Goal: Transaction & Acquisition: Download file/media

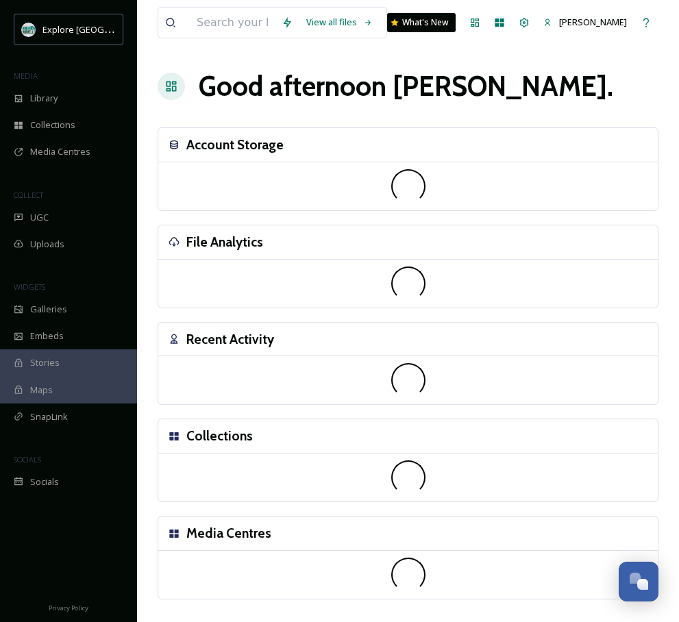
click at [413, 337] on div "Recent Activity" at bounding box center [408, 340] width 500 height 34
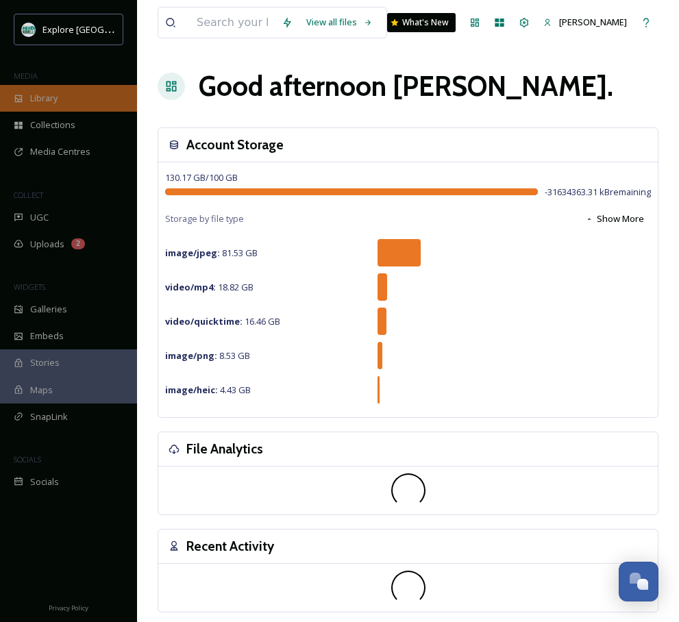
click at [60, 103] on div "Library" at bounding box center [68, 98] width 137 height 27
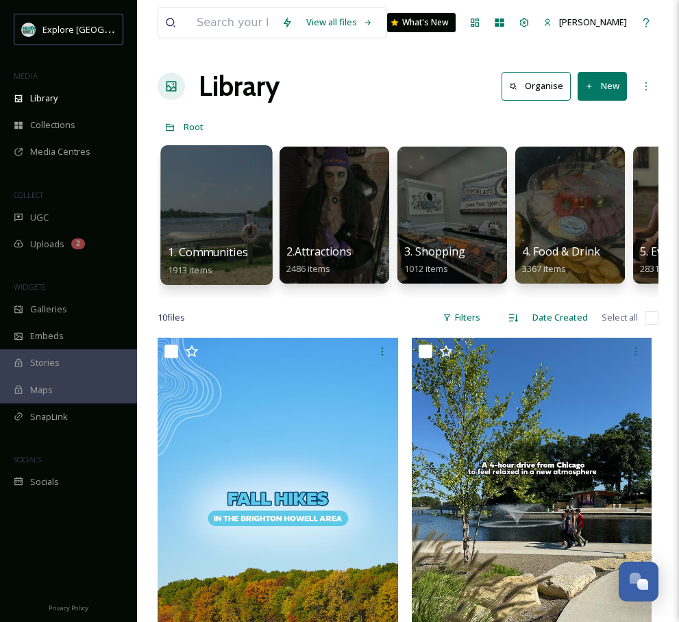
click at [253, 256] on div "1. Communities 1913 items" at bounding box center [217, 261] width 98 height 34
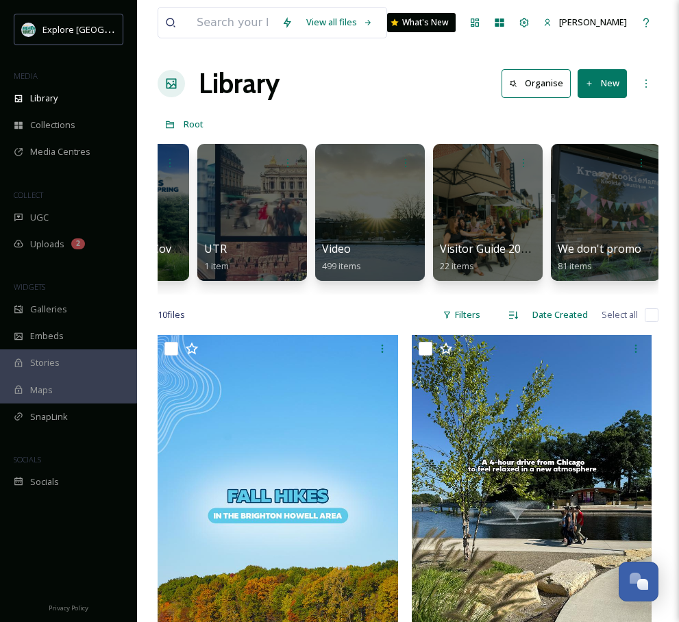
scroll to position [0, 3625]
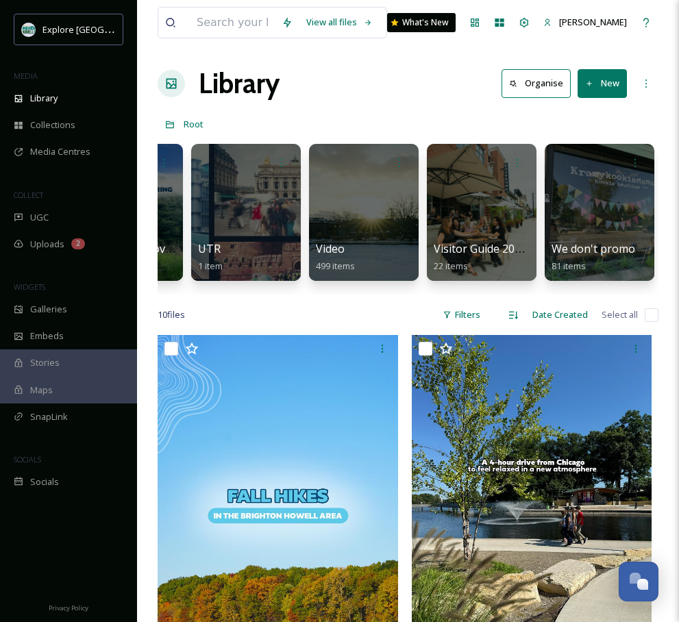
click at [447, 200] on div at bounding box center [482, 212] width 110 height 137
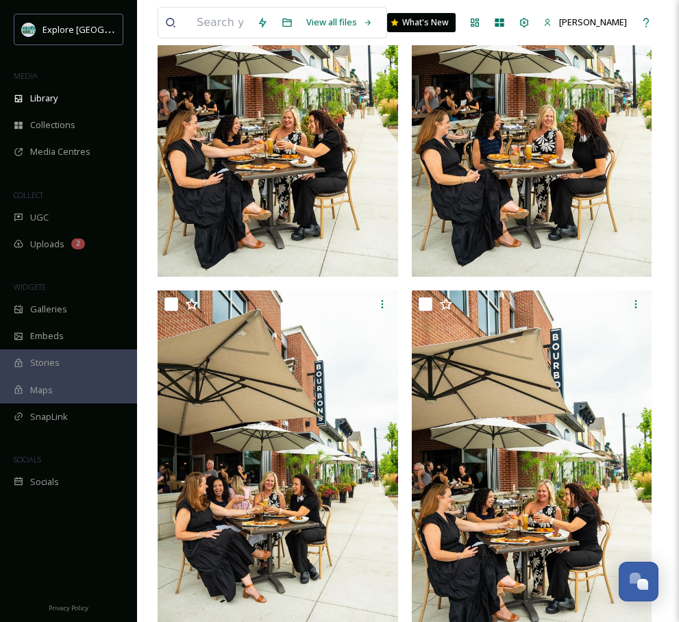
scroll to position [2560, 0]
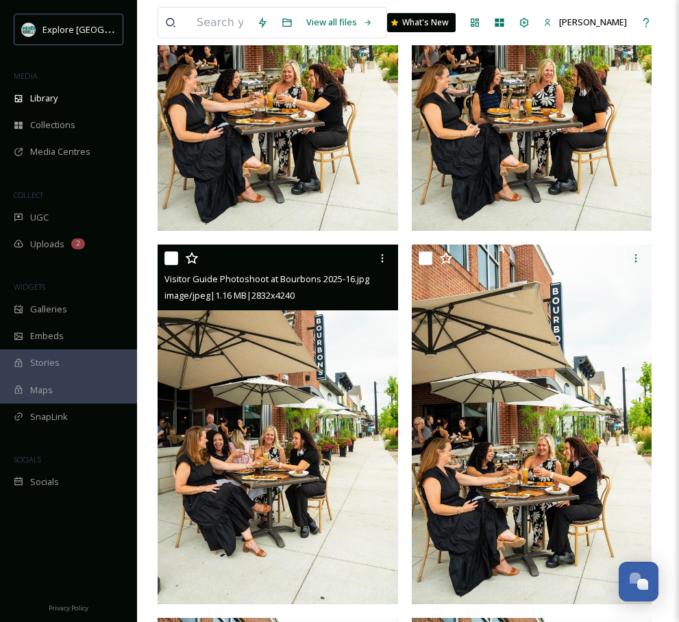
click at [275, 470] on img at bounding box center [278, 425] width 241 height 360
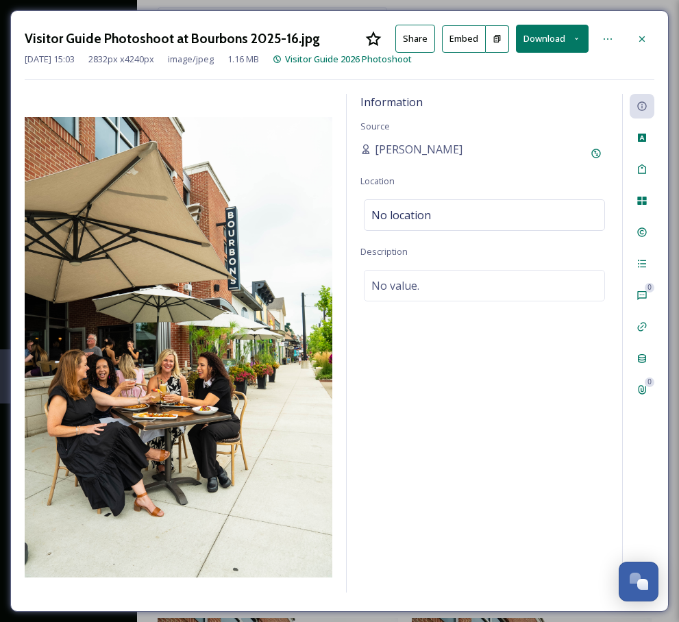
click at [576, 41] on icon at bounding box center [576, 38] width 9 height 9
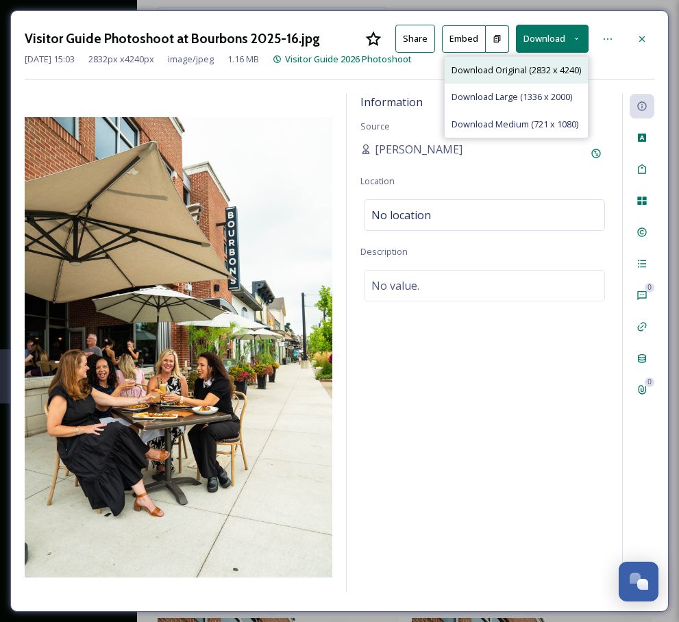
click at [544, 73] on span "Download Original (2832 x 4240)" at bounding box center [517, 70] width 130 height 13
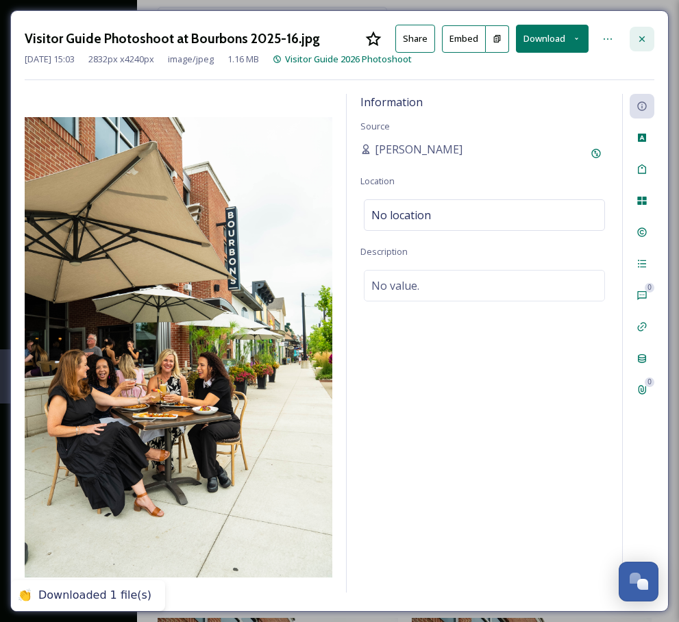
click at [640, 37] on icon at bounding box center [642, 38] width 5 height 5
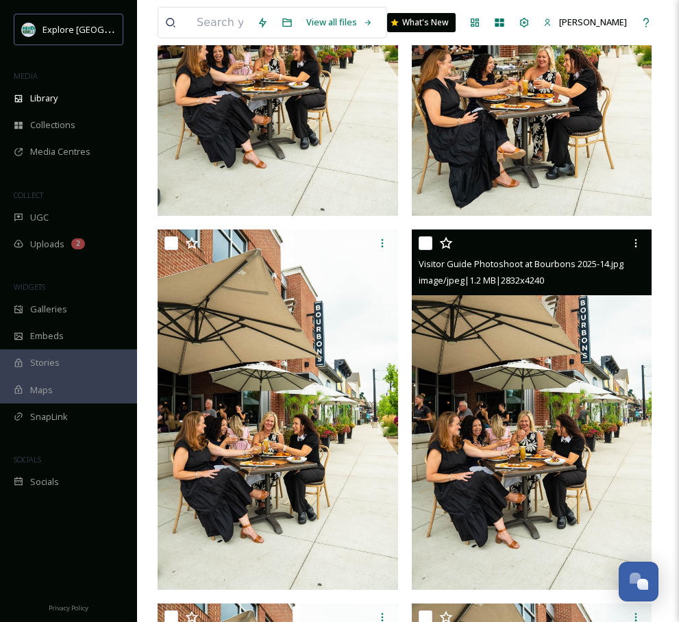
scroll to position [2954, 0]
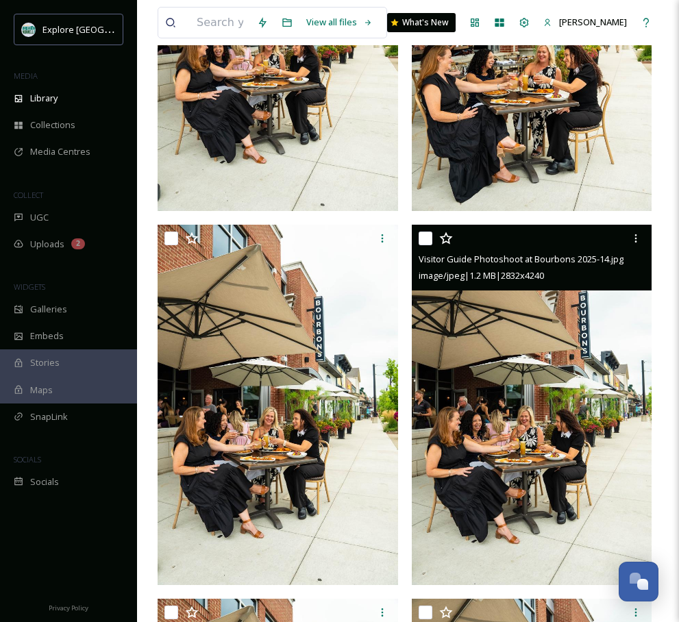
click at [472, 470] on img at bounding box center [532, 405] width 241 height 360
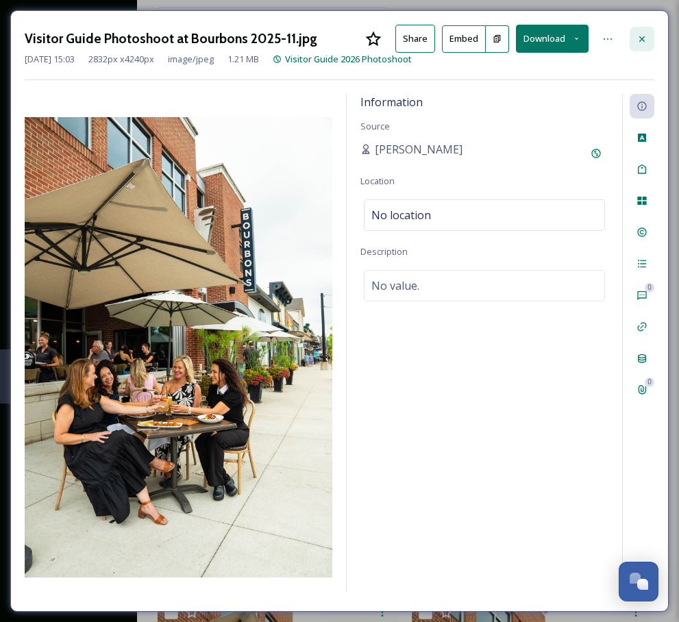
click at [643, 40] on icon at bounding box center [642, 38] width 5 height 5
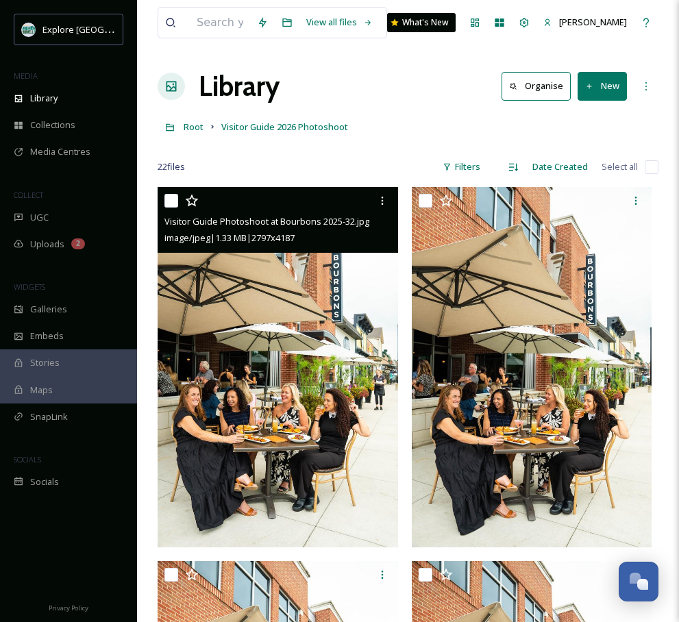
click at [305, 408] on img at bounding box center [278, 367] width 241 height 361
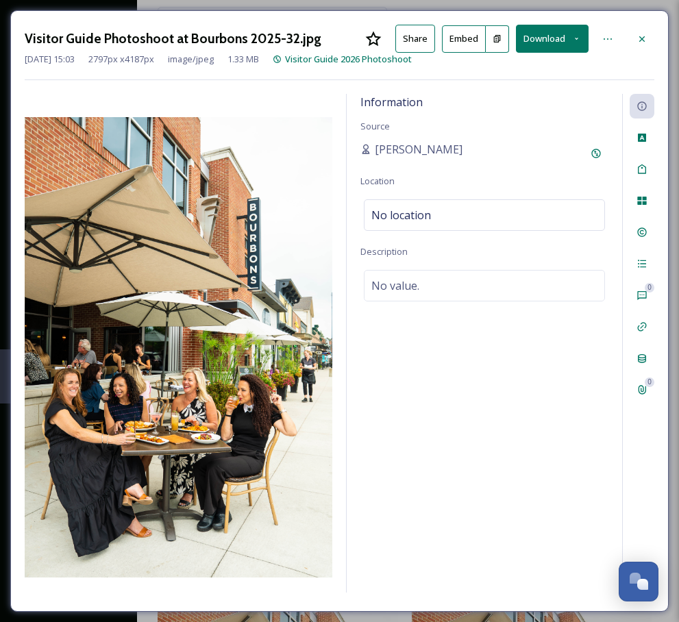
click at [558, 38] on button "Download" at bounding box center [552, 39] width 73 height 28
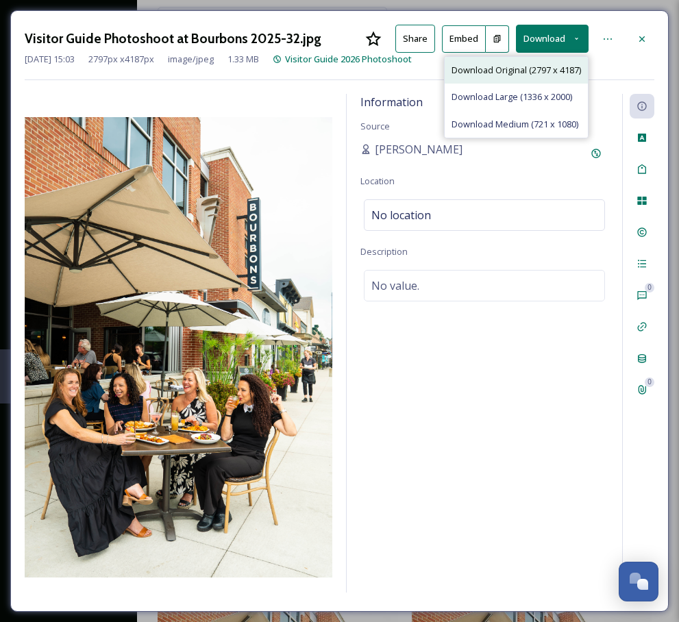
click at [548, 69] on span "Download Original (2797 x 4187)" at bounding box center [517, 70] width 130 height 13
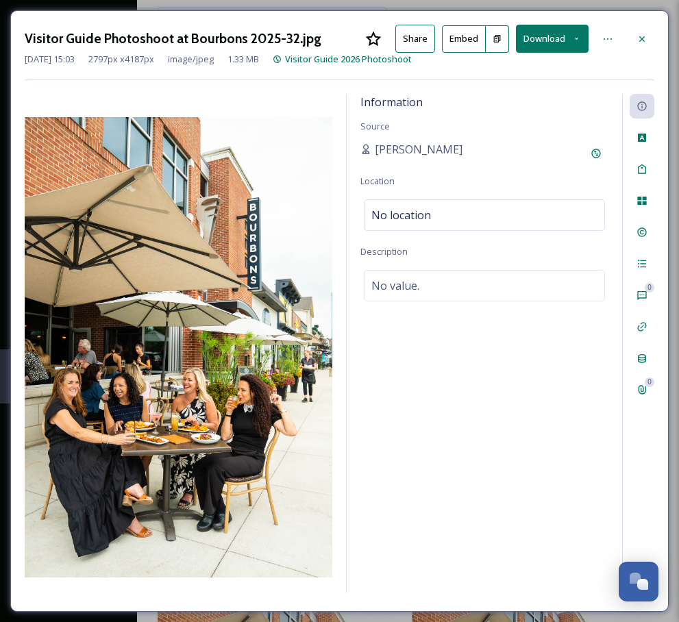
click at [496, 138] on div "Information Source [PERSON_NAME] Location No location Description No value." at bounding box center [485, 343] width 276 height 499
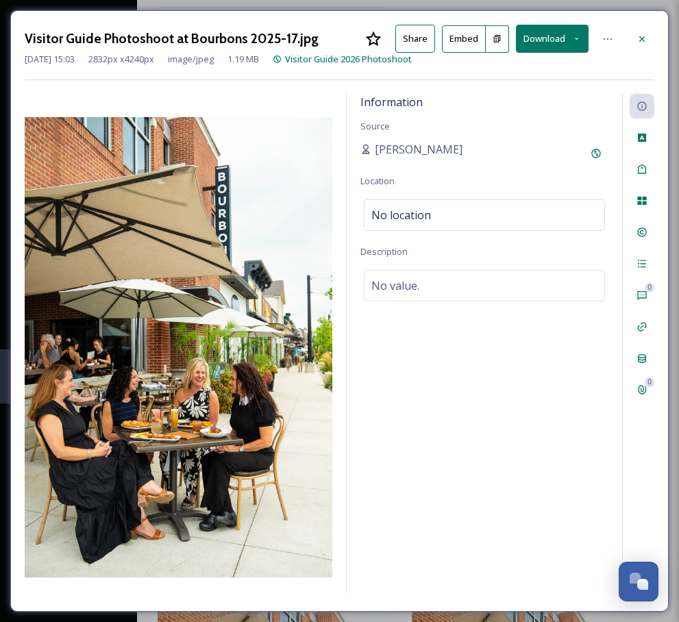
click at [555, 42] on button "Download" at bounding box center [552, 39] width 73 height 28
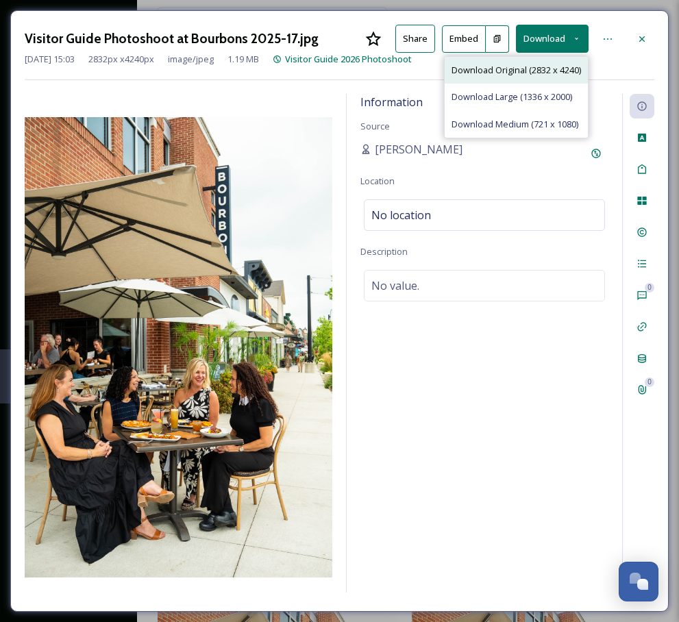
click at [555, 60] on div "Download Original (2832 x 4240)" at bounding box center [516, 70] width 143 height 27
